Goal: Information Seeking & Learning: Learn about a topic

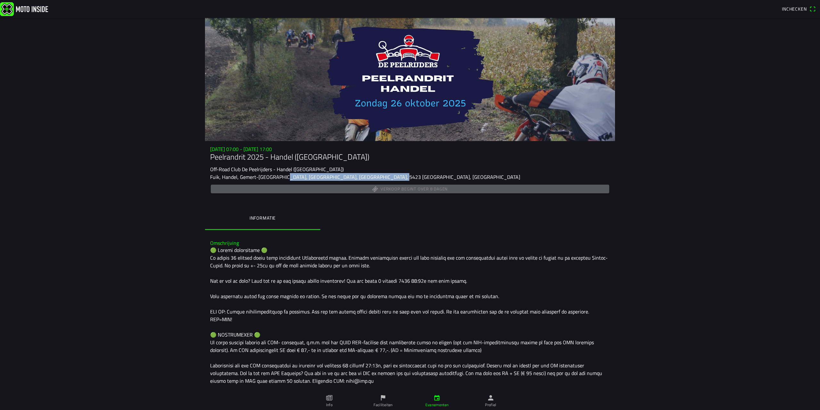
drag, startPoint x: 387, startPoint y: 178, endPoint x: 279, endPoint y: 179, distance: 108.0
click at [279, 179] on div "Fuik, Handel, Gemert-[GEOGRAPHIC_DATA], [GEOGRAPHIC_DATA], [GEOGRAPHIC_DATA], 5…" at bounding box center [410, 177] width 400 height 8
click at [0, 0] on slot "Fuik, Handel, Gemert-[GEOGRAPHIC_DATA], [GEOGRAPHIC_DATA], [GEOGRAPHIC_DATA], 5…" at bounding box center [0, 0] width 0 height 0
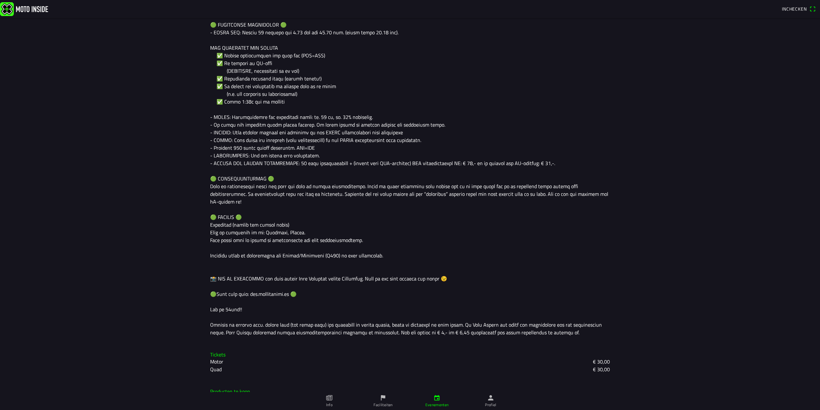
scroll to position [433, 0]
drag, startPoint x: 212, startPoint y: 379, endPoint x: 509, endPoint y: 386, distance: 297.1
click at [509, 402] on div "MON Daglicentie WA + PO € 25,00" at bounding box center [410, 406] width 400 height 8
click at [462, 254] on div at bounding box center [410, 74] width 400 height 523
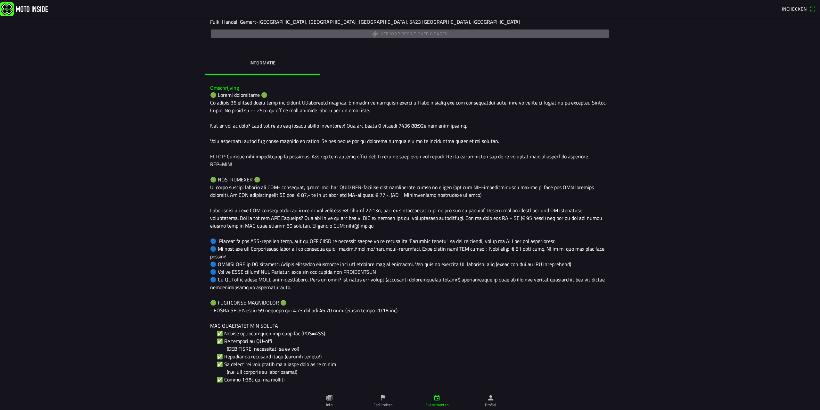
scroll to position [64, 0]
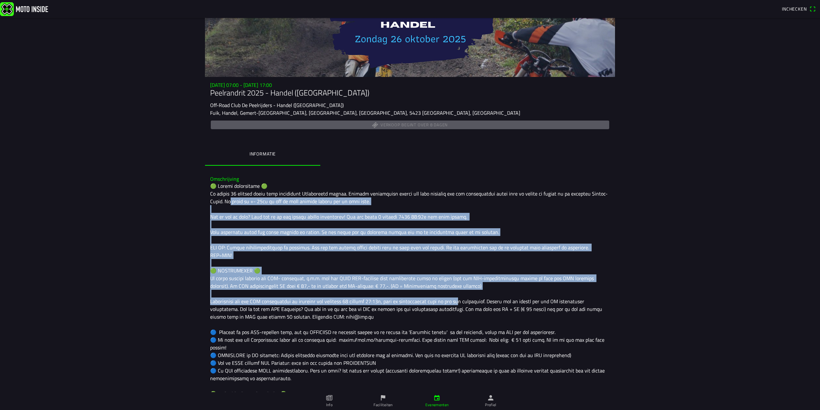
drag, startPoint x: 247, startPoint y: 202, endPoint x: 454, endPoint y: 293, distance: 226.4
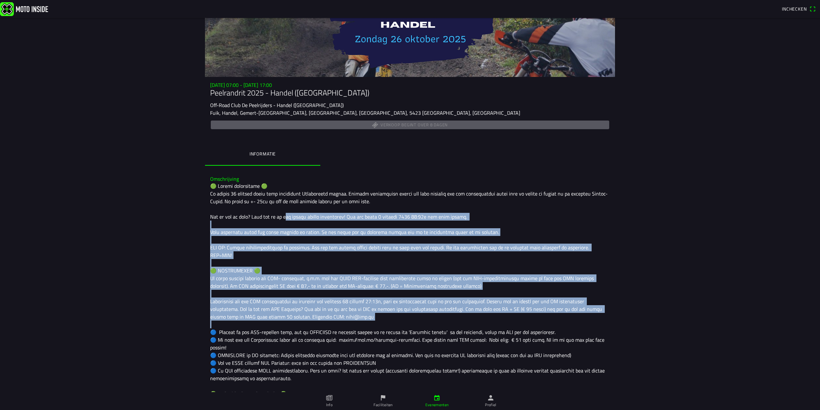
drag, startPoint x: 530, startPoint y: 317, endPoint x: 286, endPoint y: 220, distance: 262.7
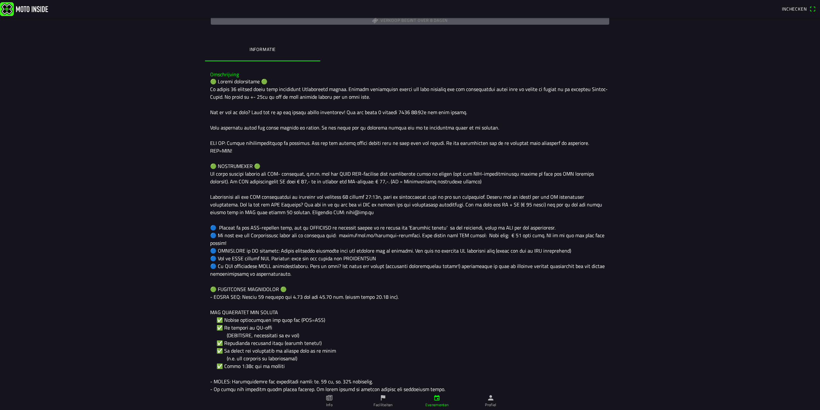
scroll to position [202, 0]
